Goal: Task Accomplishment & Management: Manage account settings

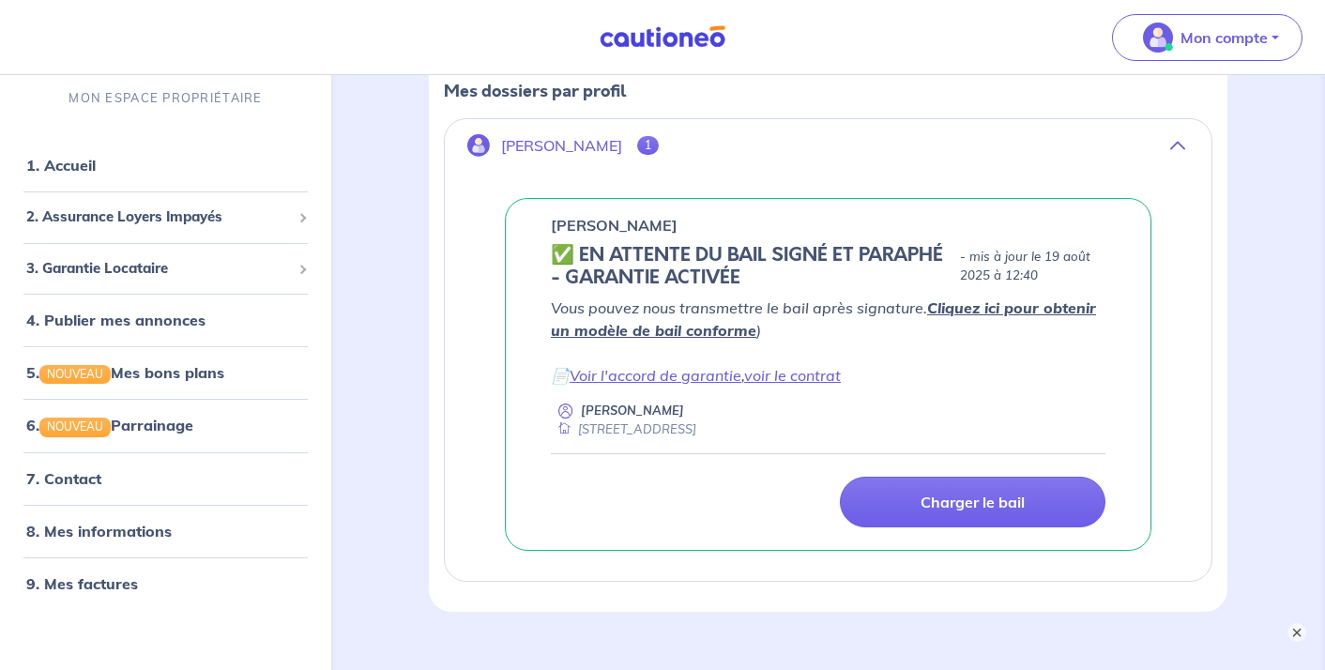
scroll to position [295, 0]
click at [647, 369] on link "Voir l'accord de garantie" at bounding box center [656, 375] width 172 height 19
click at [793, 378] on link "voir le contrat" at bounding box center [792, 375] width 97 height 19
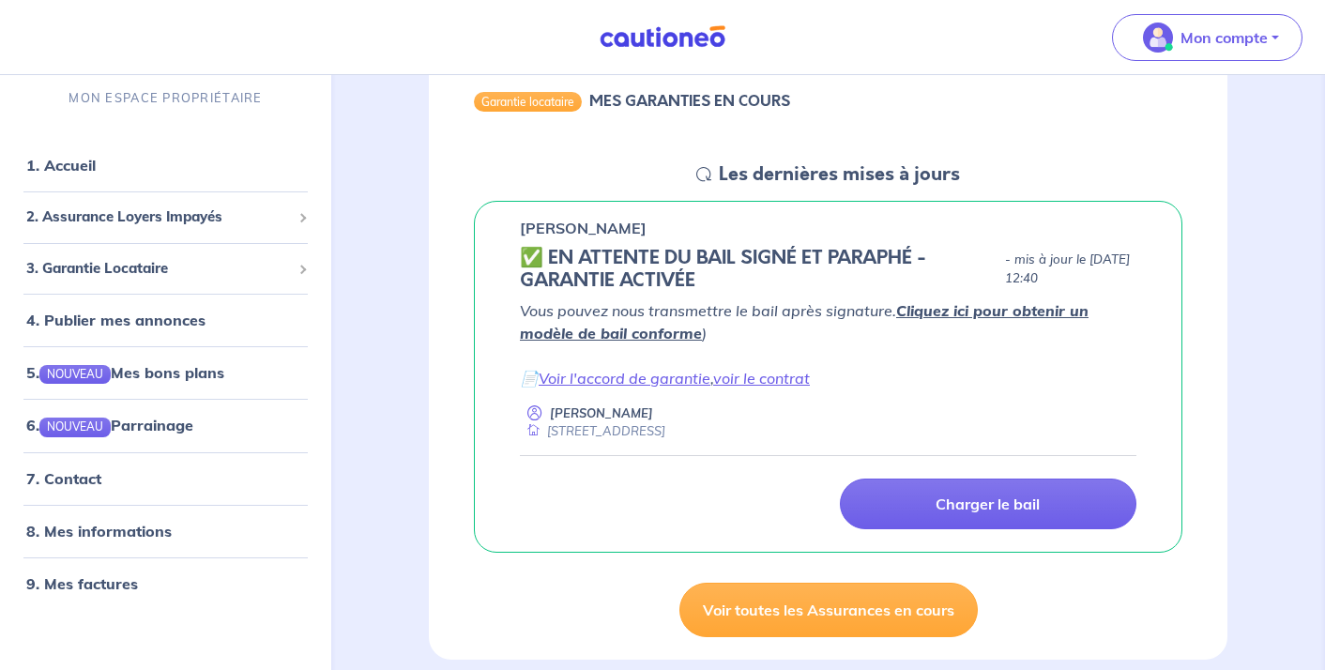
scroll to position [211, 0]
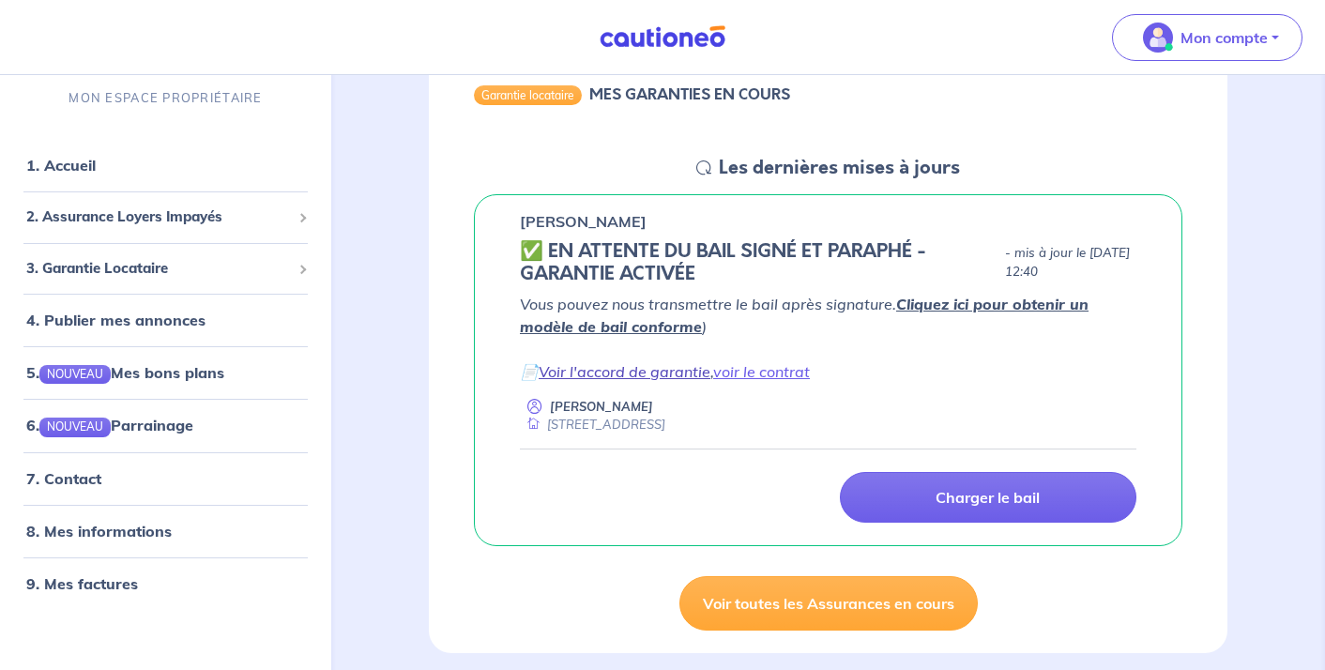
click at [600, 367] on link "Voir l'accord de garantie" at bounding box center [625, 371] width 172 height 19
click at [442, 324] on div "[PERSON_NAME] ✅️️️ EN ATTENTE DU BAIL SIGNÉ ET PARAPHÉ - GARANTIE ACTIVÉE - mis…" at bounding box center [828, 370] width 799 height 353
click at [158, 267] on span "3. Garantie Locataire" at bounding box center [158, 269] width 265 height 22
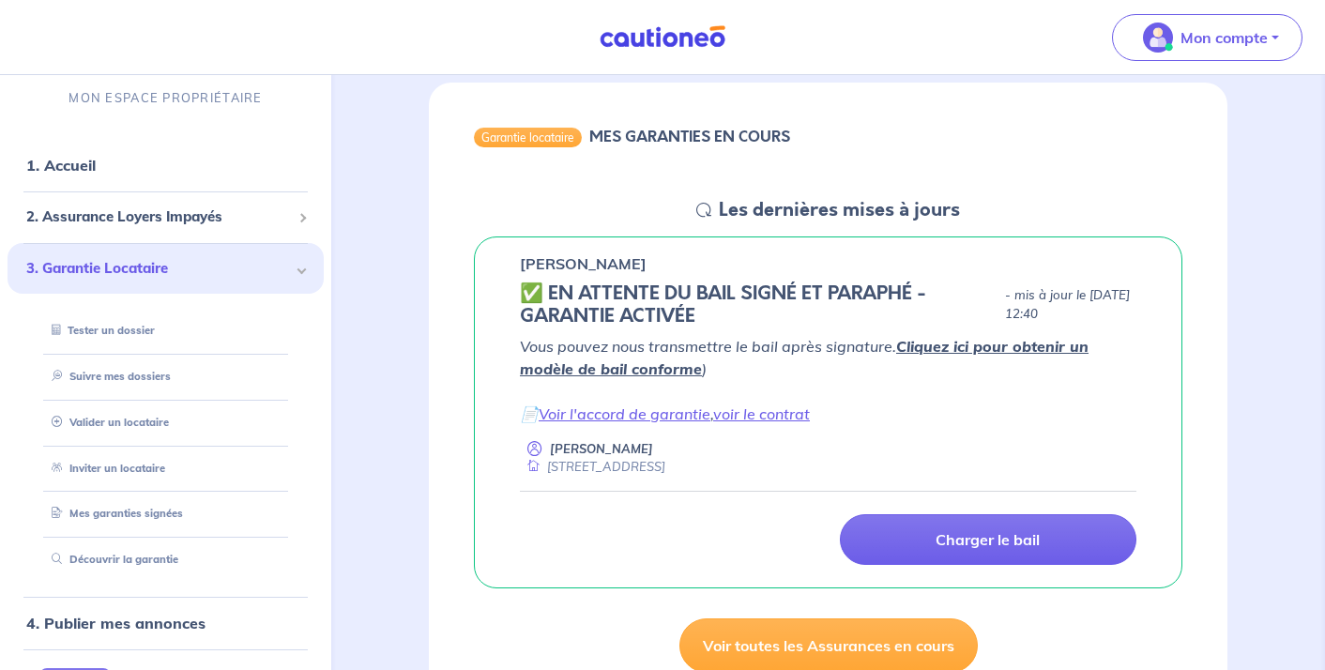
scroll to position [170, 0]
click at [143, 508] on link "Mes garanties signées" at bounding box center [113, 514] width 138 height 13
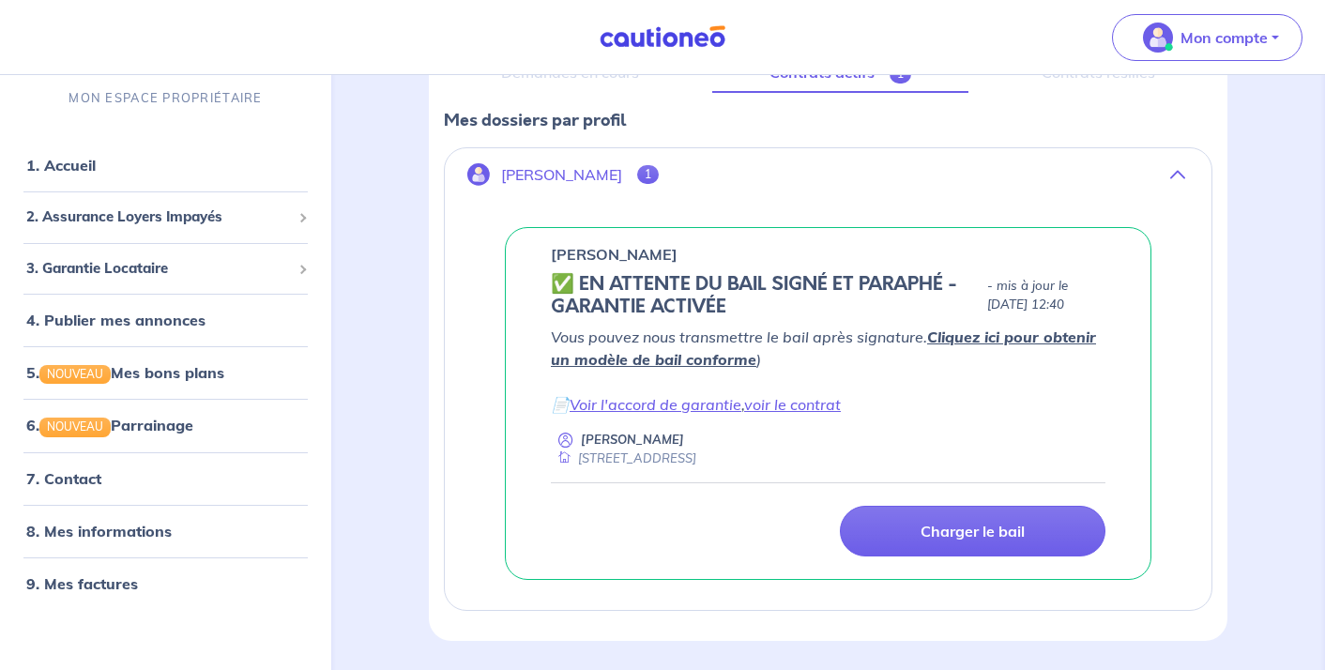
scroll to position [267, 0]
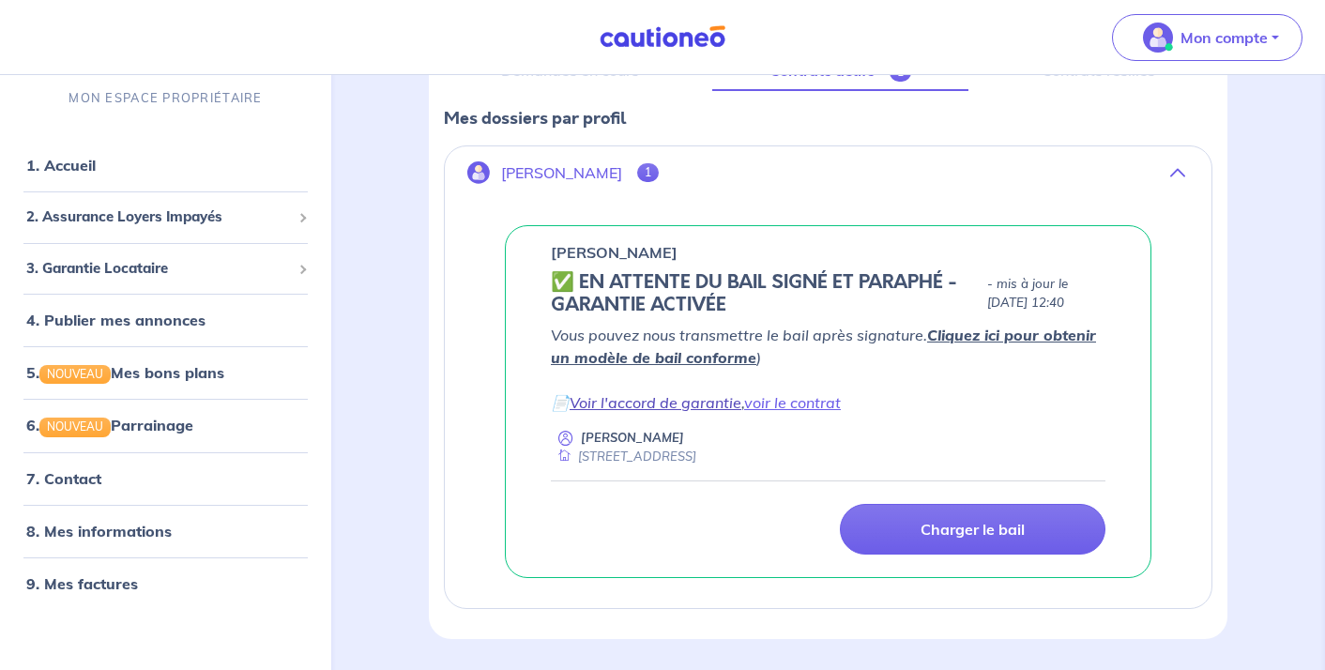
click at [700, 404] on link "Voir l'accord de garantie" at bounding box center [656, 402] width 172 height 19
click at [807, 405] on link "voir le contrat" at bounding box center [792, 402] width 97 height 19
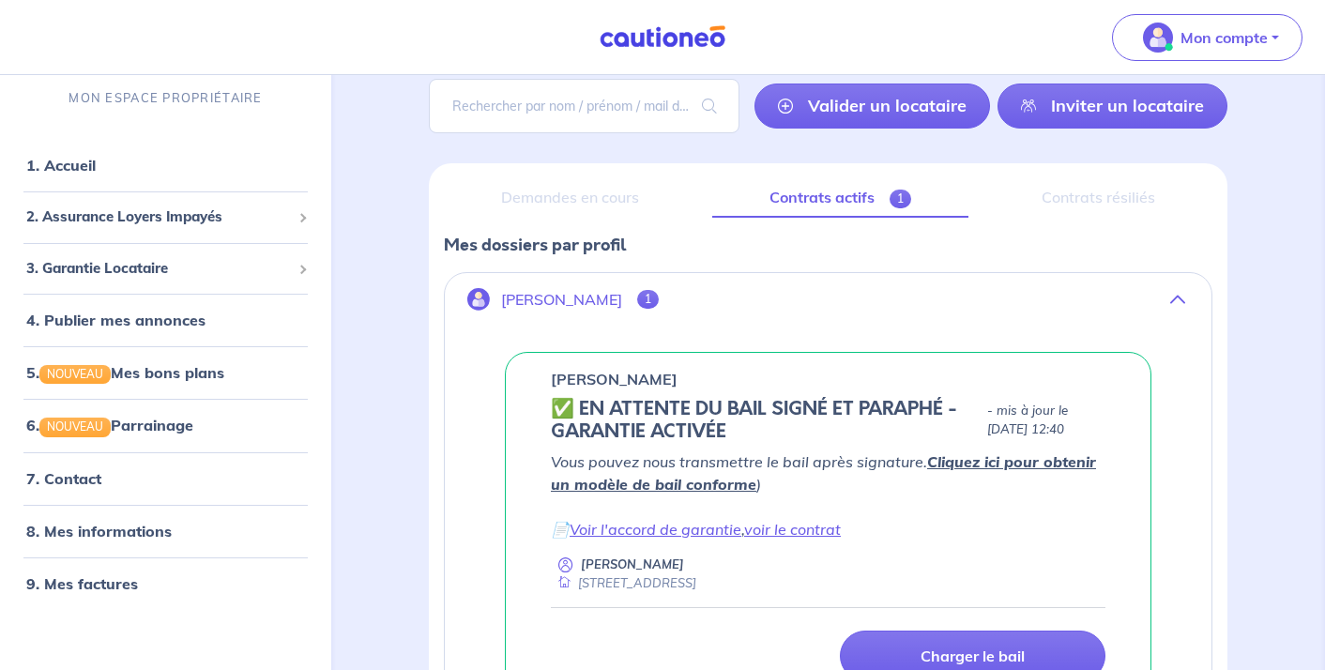
scroll to position [144, 0]
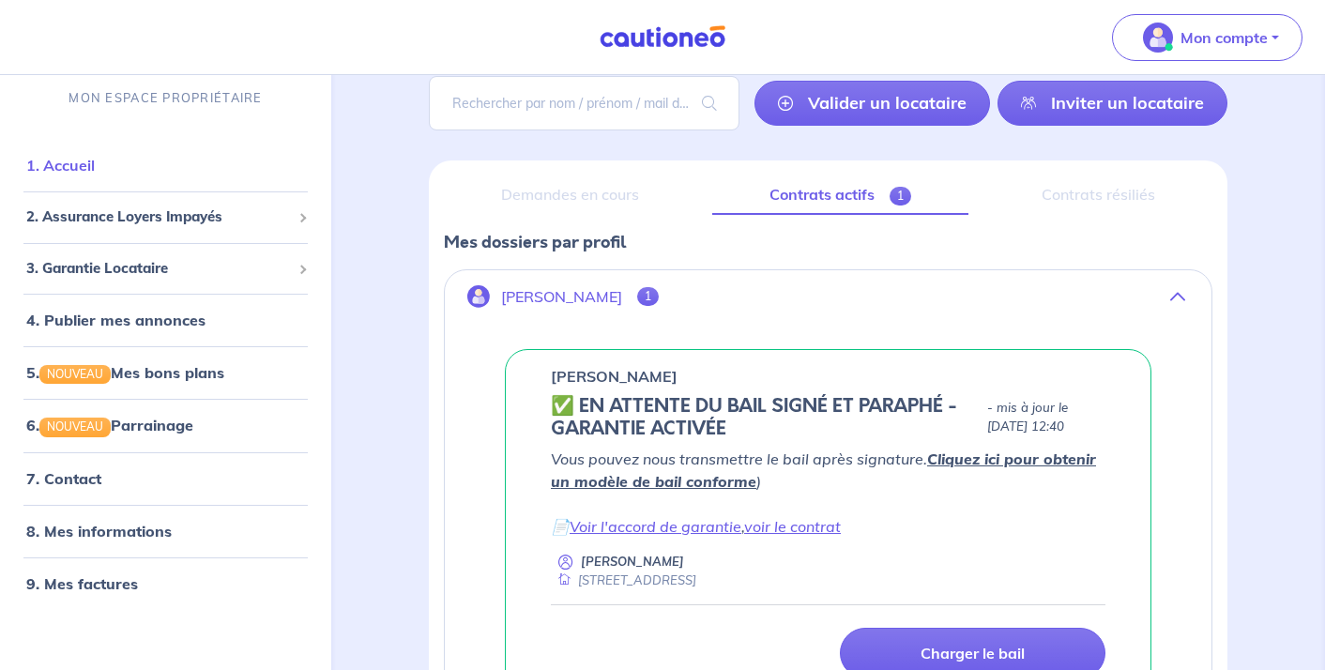
click at [66, 172] on link "1. Accueil" at bounding box center [60, 166] width 69 height 19
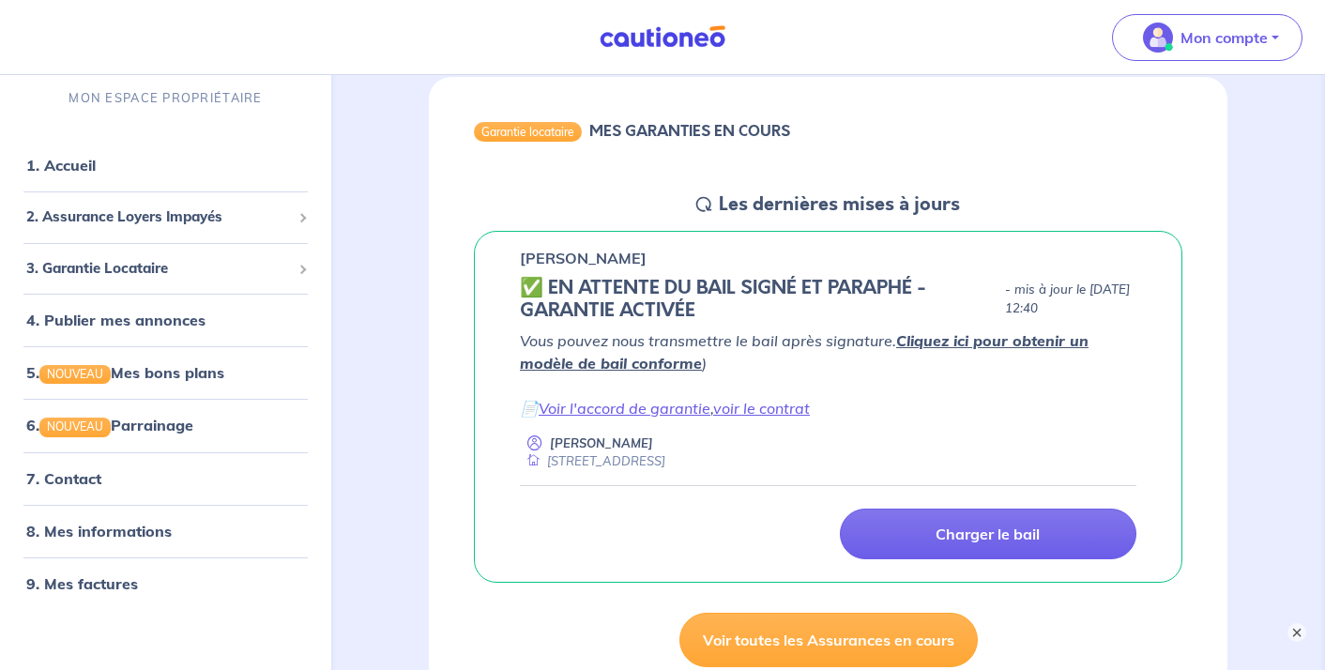
scroll to position [175, 0]
click at [637, 407] on link "Voir l'accord de garantie" at bounding box center [625, 407] width 172 height 19
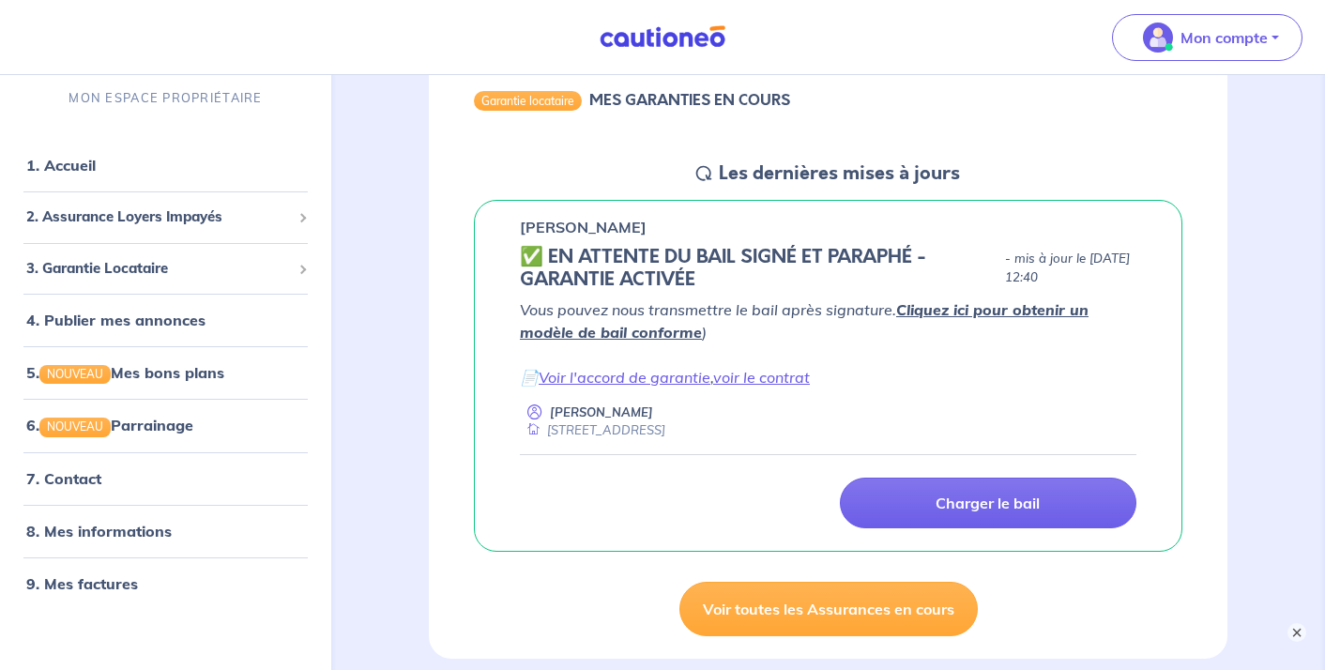
scroll to position [214, 0]
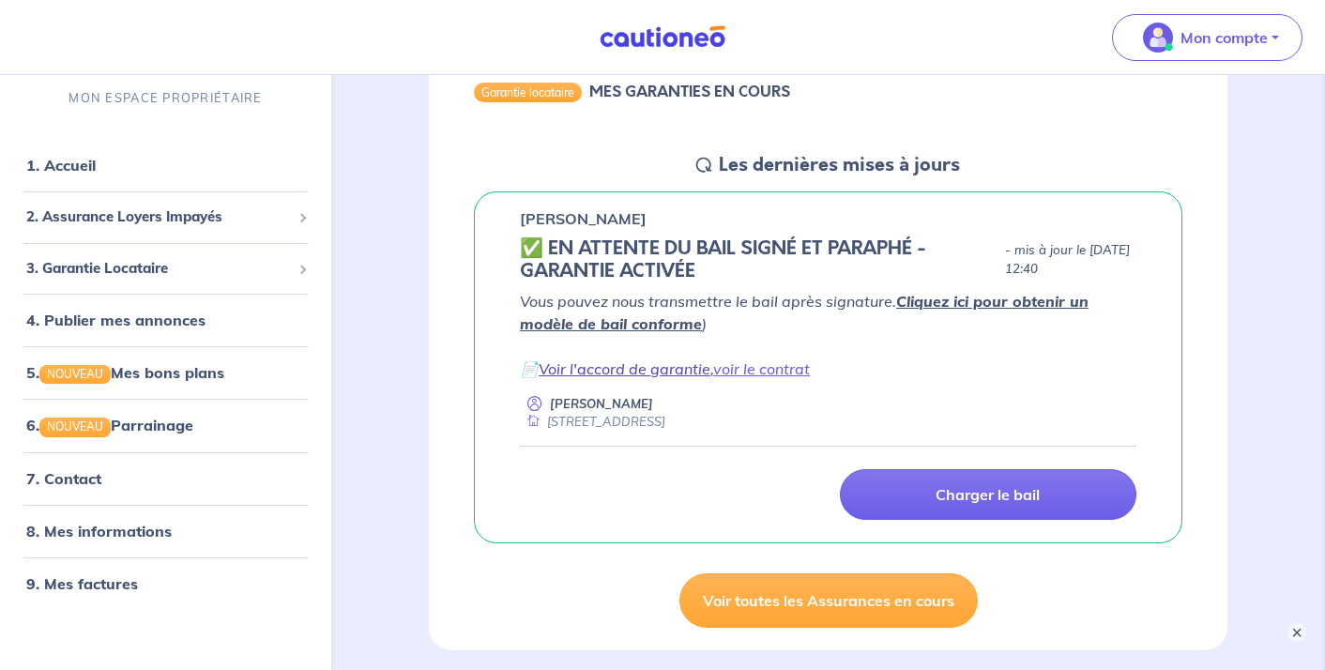
click at [669, 366] on link "Voir l'accord de garantie" at bounding box center [625, 368] width 172 height 19
click at [766, 374] on link "voir le contrat" at bounding box center [761, 368] width 97 height 19
click at [1232, 44] on p "Mon compte" at bounding box center [1223, 37] width 87 height 23
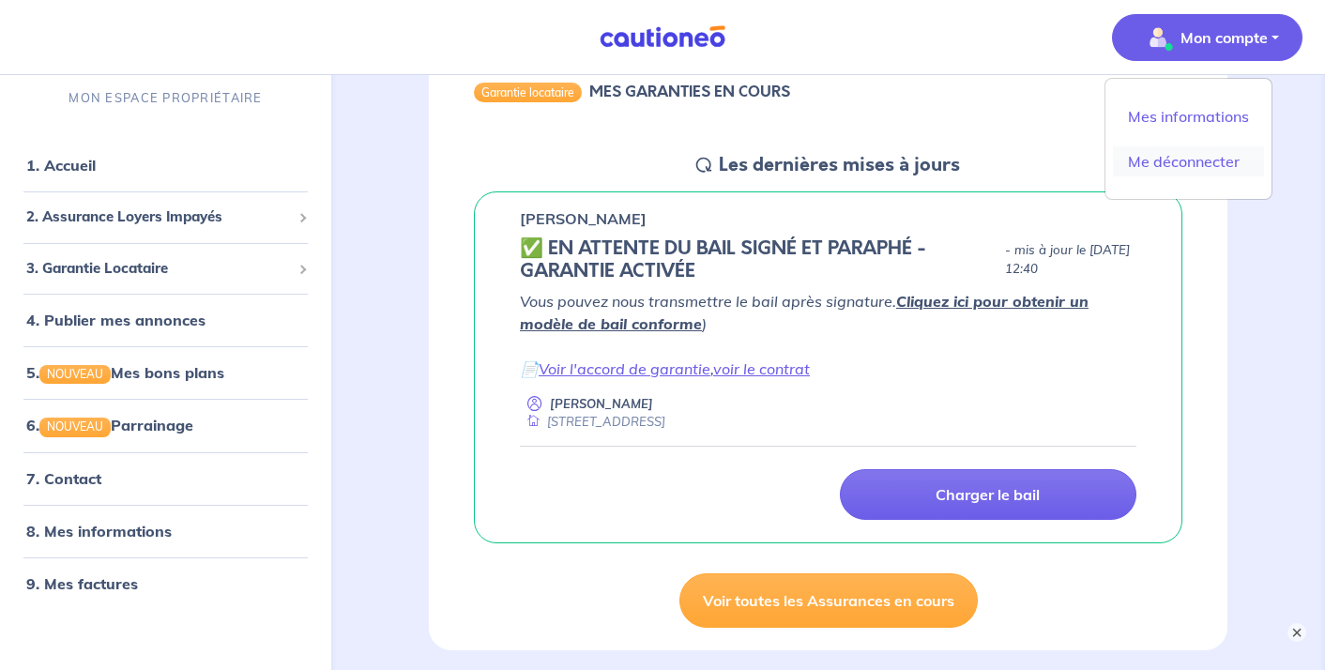
click at [1183, 169] on link "Me déconnecter" at bounding box center [1188, 161] width 151 height 30
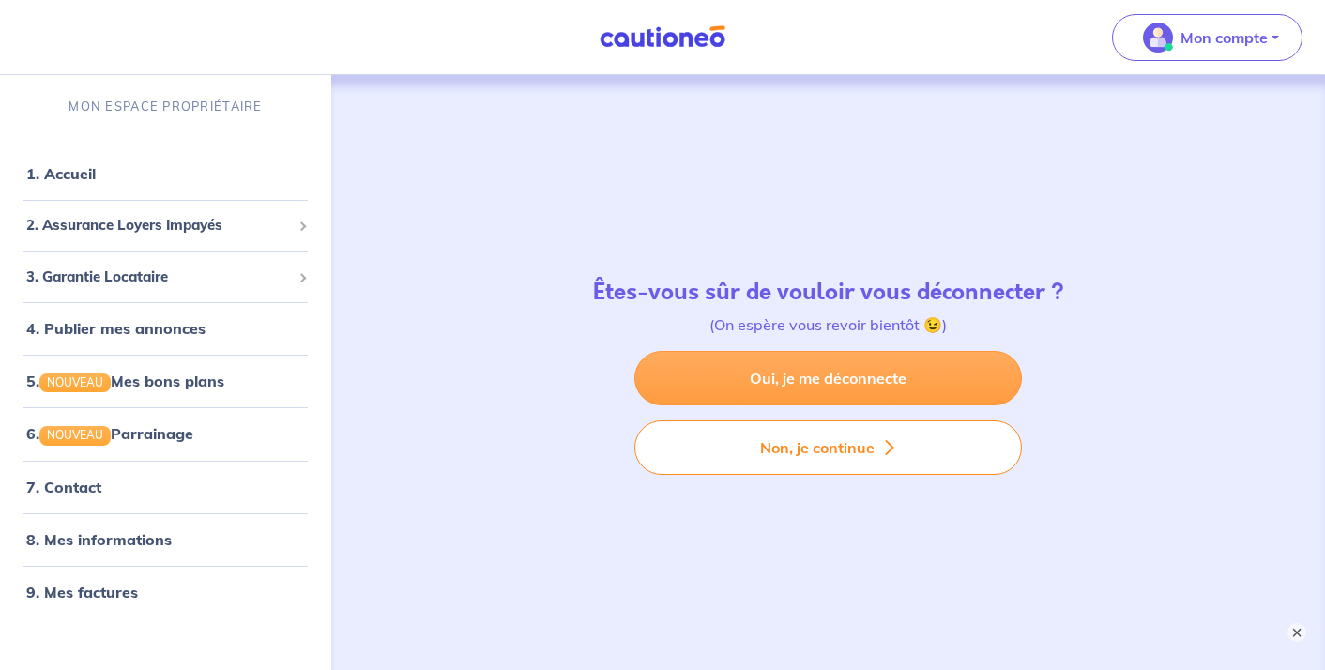
click at [815, 374] on link "Oui, je me déconnecte" at bounding box center [828, 378] width 388 height 54
